Goal: Find specific page/section: Find specific page/section

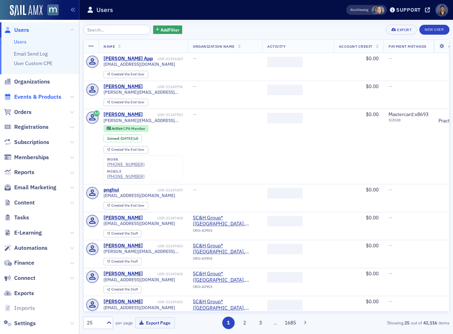
click at [25, 96] on span "Events & Products" at bounding box center [37, 97] width 47 height 8
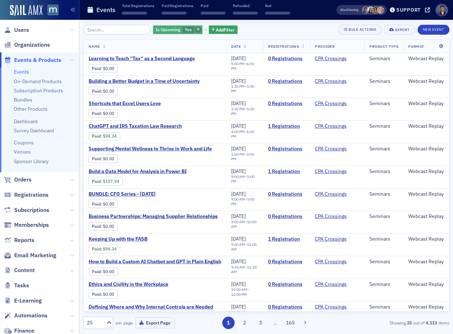
click at [195, 28] on span "button" at bounding box center [198, 30] width 6 height 6
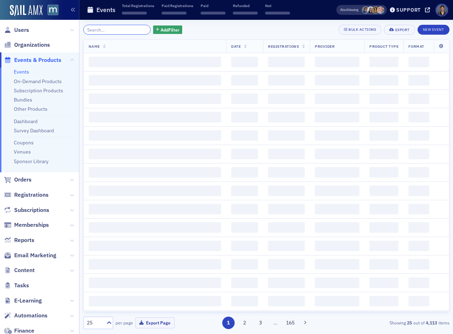
click at [116, 27] on input "search" at bounding box center [117, 30] width 68 height 10
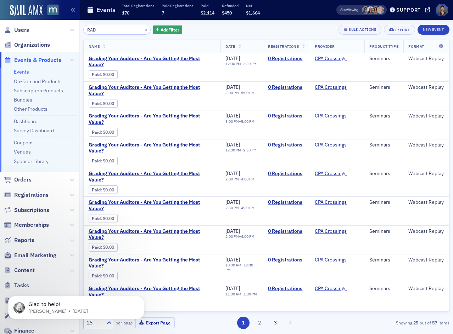
click at [238, 46] on icon at bounding box center [239, 47] width 3 height 4
click at [101, 30] on input "RAD" at bounding box center [117, 30] width 68 height 10
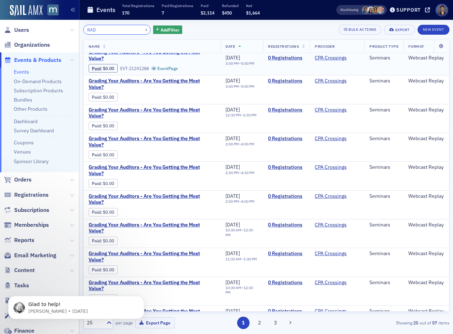
scroll to position [35, 0]
drag, startPoint x: 103, startPoint y: 30, endPoint x: 84, endPoint y: 28, distance: 19.3
click at [84, 28] on input "RAD" at bounding box center [117, 30] width 68 height 10
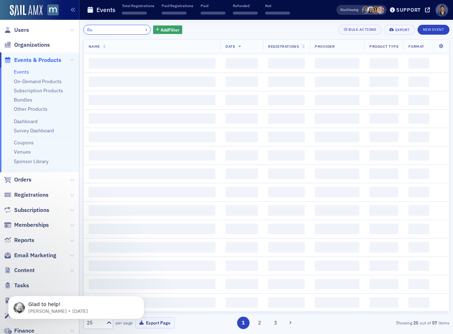
scroll to position [496, 0]
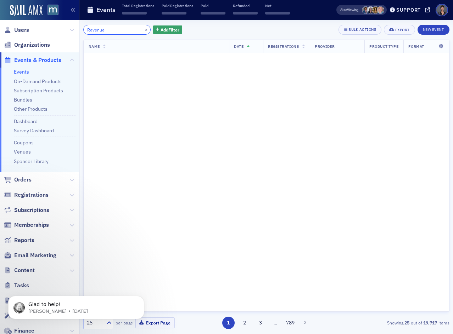
scroll to position [496, 0]
type input "R"
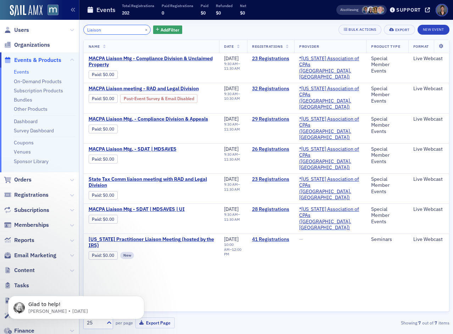
type input "Liaison"
